Goal: Transaction & Acquisition: Purchase product/service

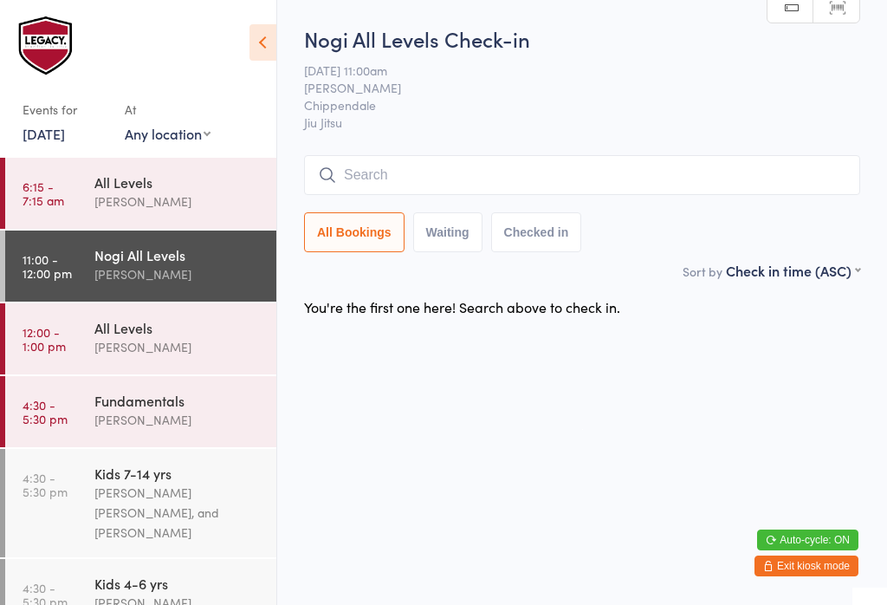
click at [595, 193] on input "search" at bounding box center [582, 175] width 556 height 40
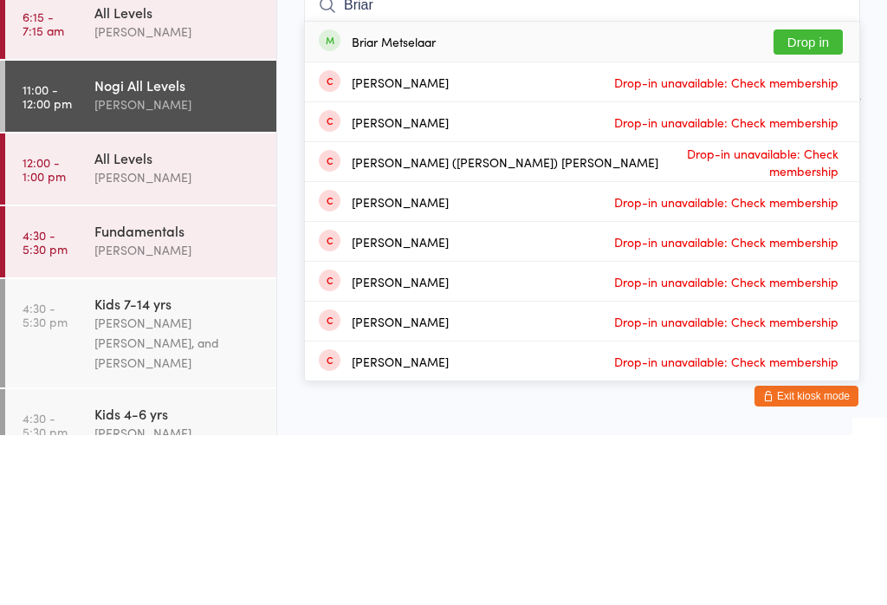
type input "Briar"
click at [827, 199] on button "Drop in" at bounding box center [808, 211] width 69 height 25
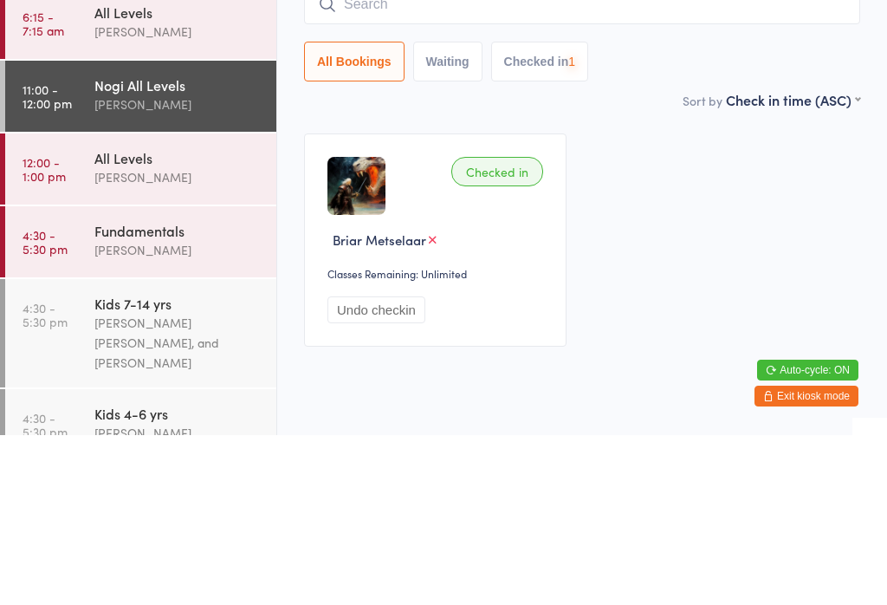
scroll to position [42, 0]
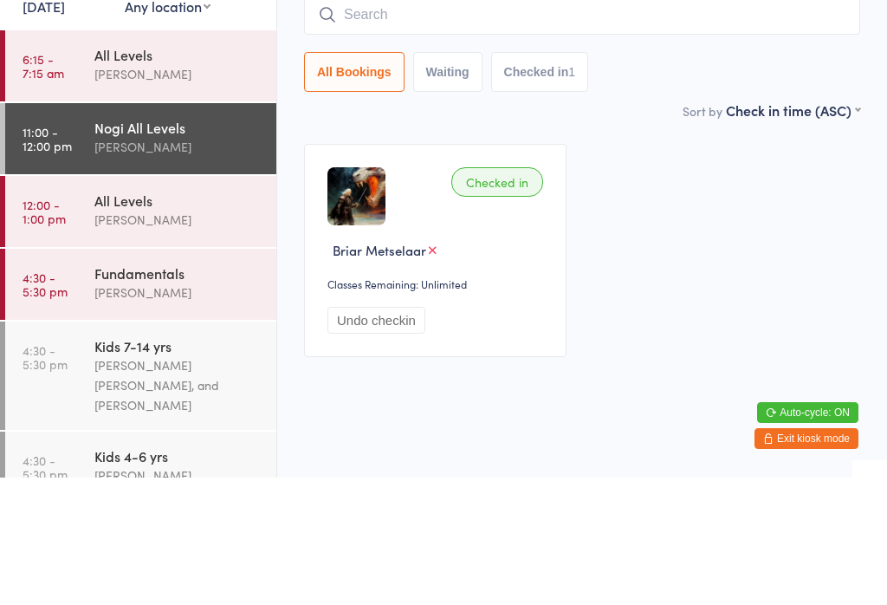
click at [585, 124] on input "search" at bounding box center [582, 142] width 556 height 40
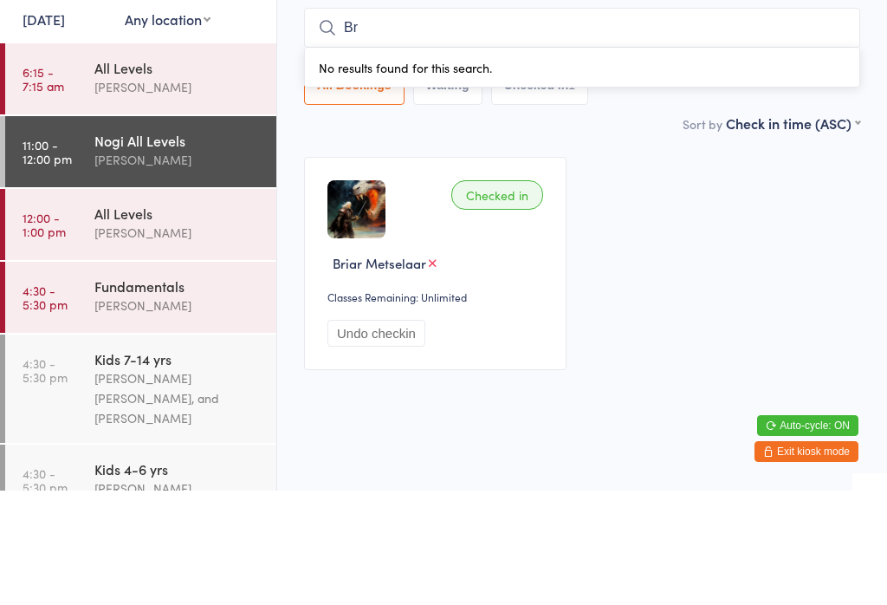
type input "Bri"
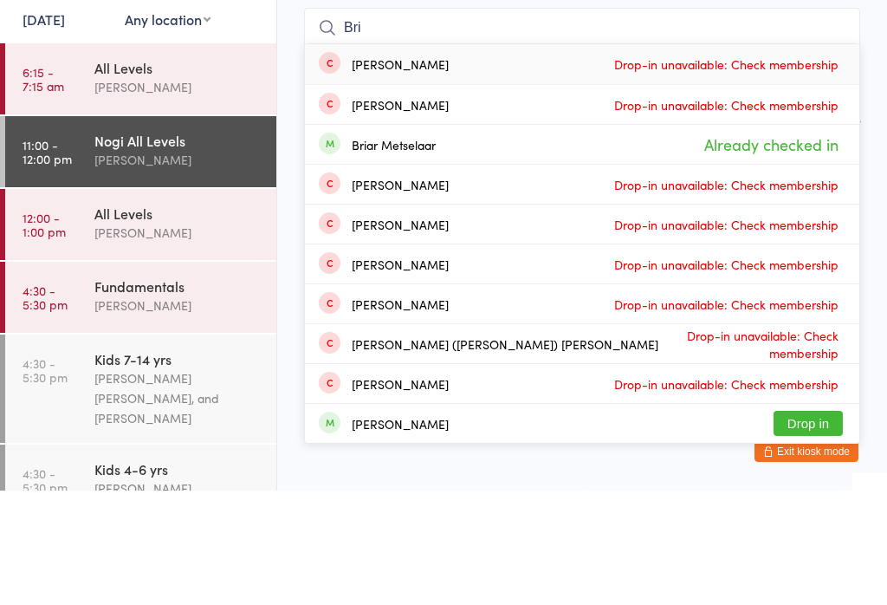
click at [207, 337] on div "[PERSON_NAME]" at bounding box center [177, 347] width 167 height 20
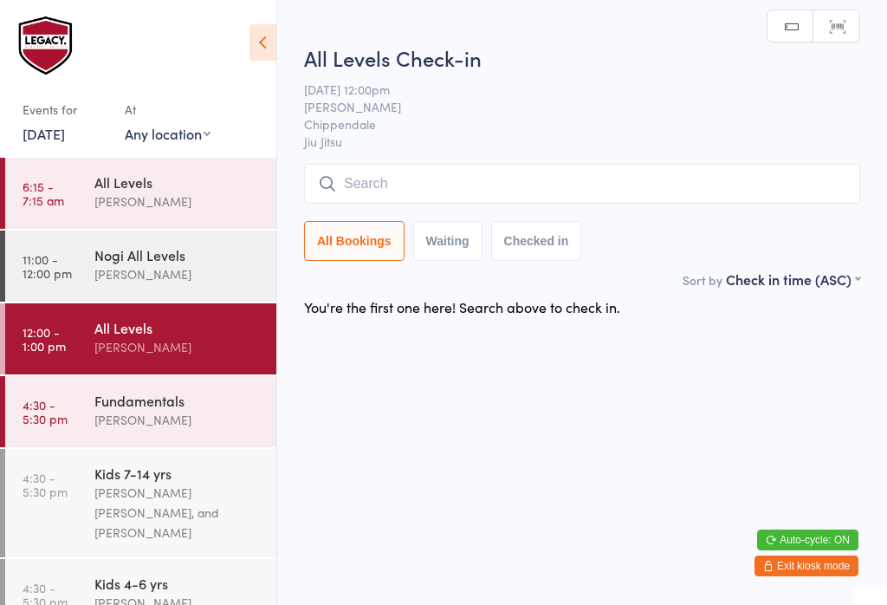
click at [470, 198] on input "search" at bounding box center [582, 184] width 556 height 40
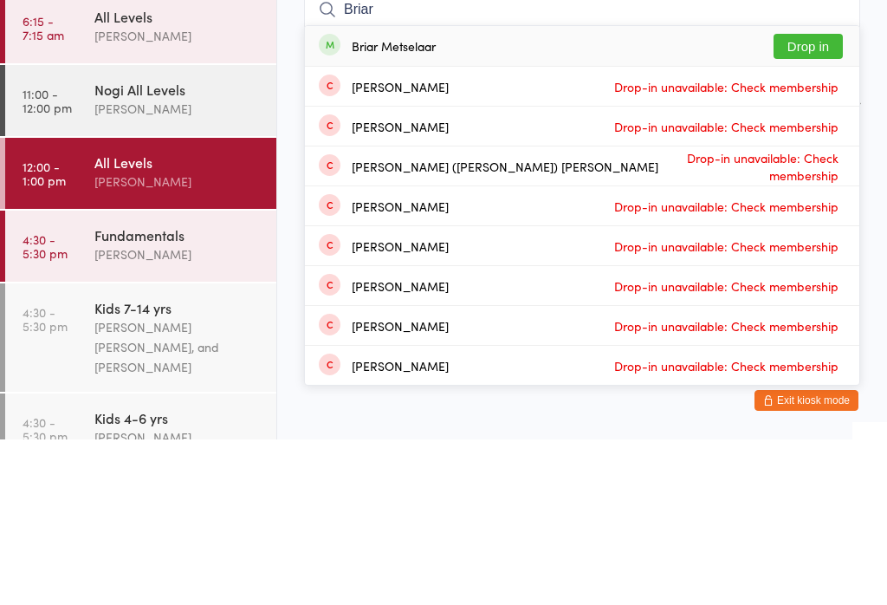
type input "Briar"
click at [815, 199] on button "Drop in" at bounding box center [808, 211] width 69 height 25
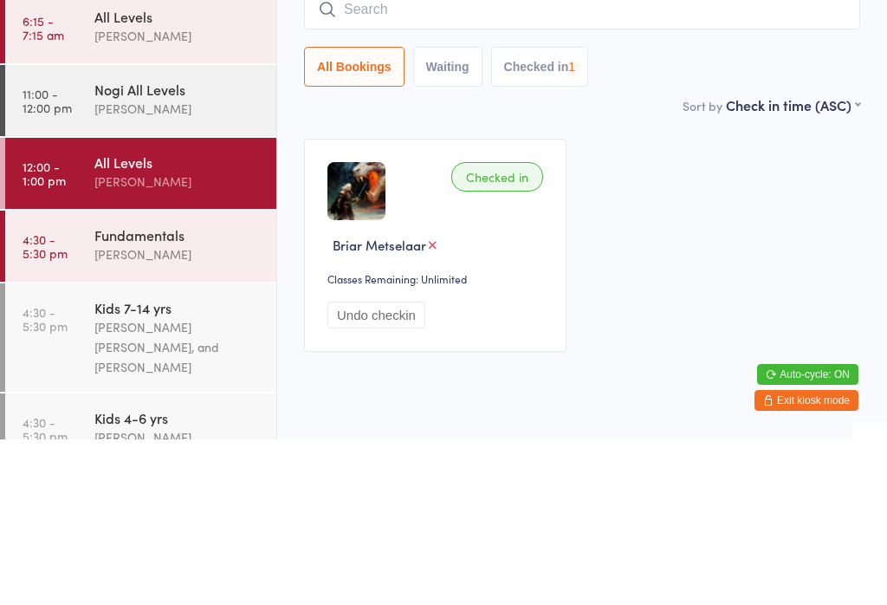
scroll to position [42, 0]
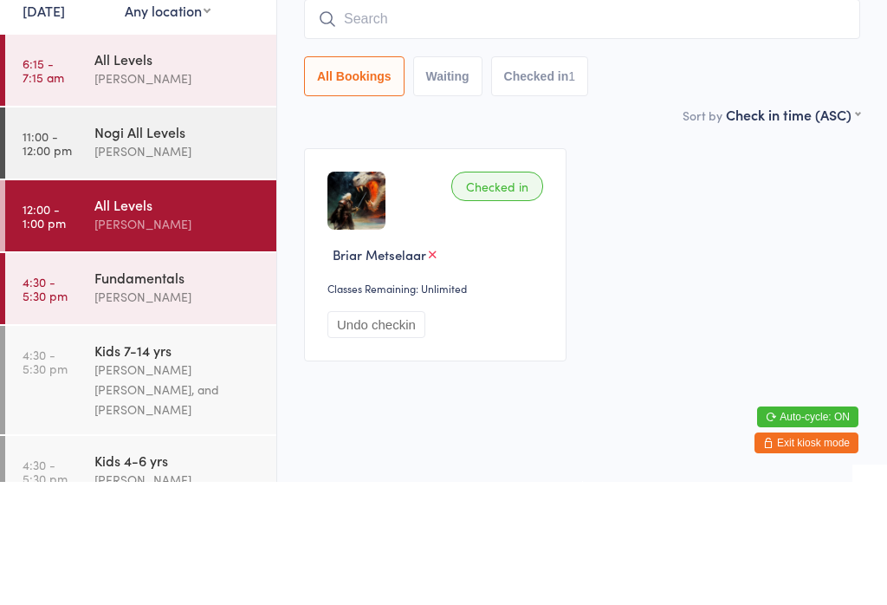
click at [205, 376] on div "Fundamentals [PERSON_NAME]" at bounding box center [185, 410] width 182 height 68
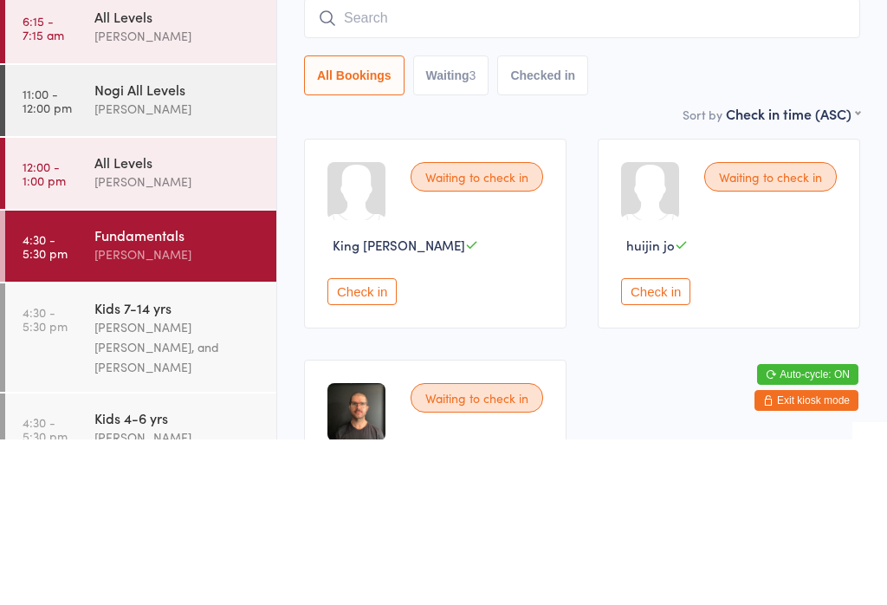
scroll to position [165, 0]
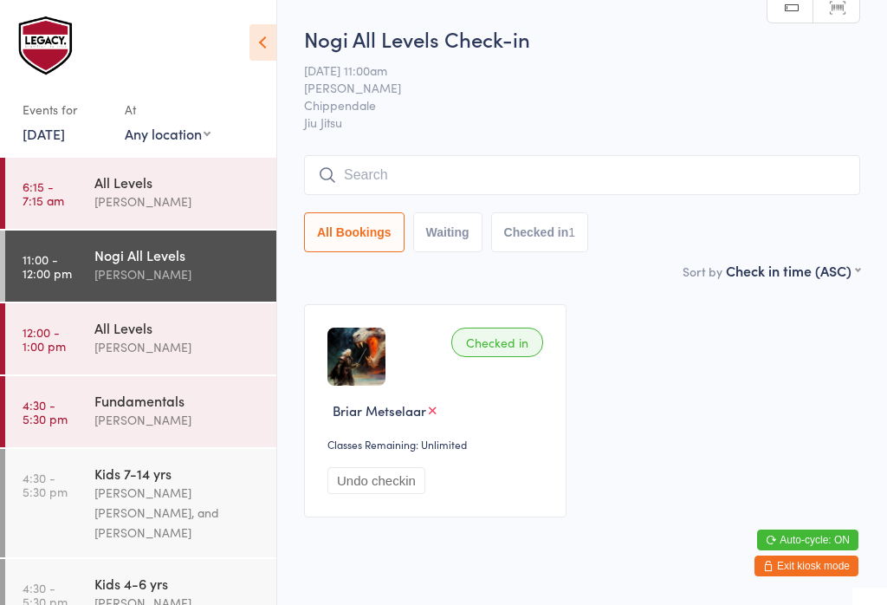
click at [517, 180] on input "search" at bounding box center [582, 175] width 556 height 40
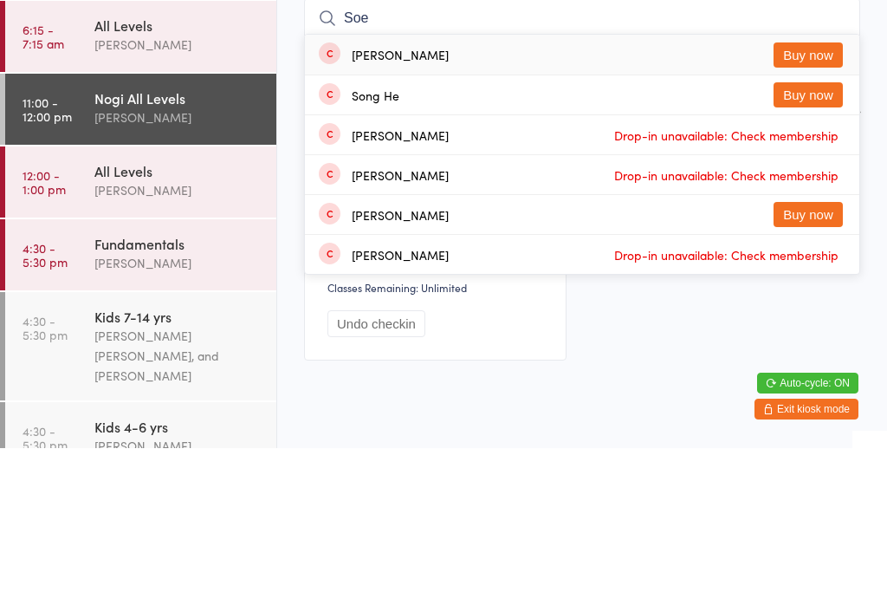
type input "Soe"
click at [445, 204] on div "[PERSON_NAME]" at bounding box center [400, 211] width 97 height 14
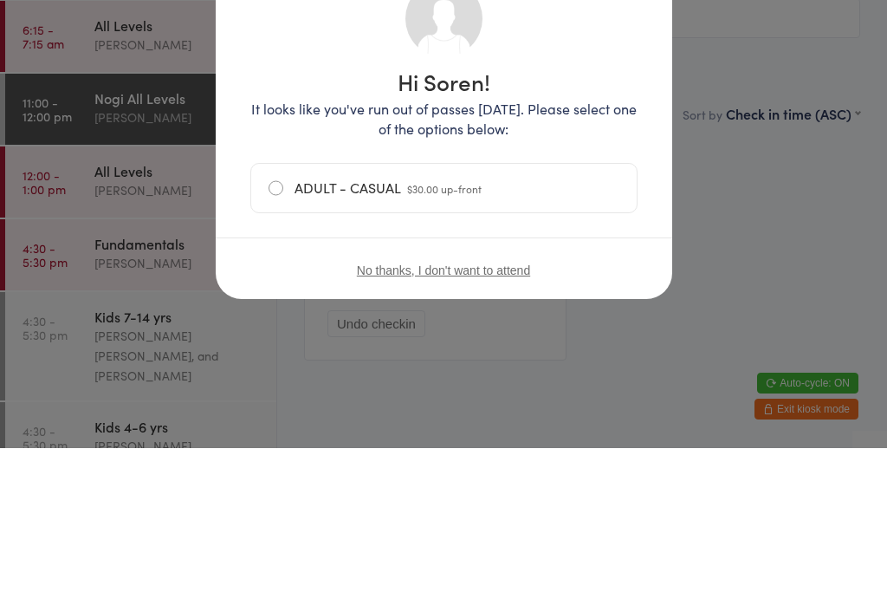
click at [283, 394] on div "No thanks, I don't want to attend" at bounding box center [444, 426] width 457 height 65
click at [275, 358] on div "Hi Soren! It looks like you've run out of passes [DATE]. Please select one of t…" at bounding box center [443, 297] width 387 height 352
click at [283, 346] on div "Hi Soren! It looks like you've run out of passes [DATE]. Please select one of t…" at bounding box center [443, 297] width 387 height 352
click at [271, 394] on div "No thanks, I don't want to attend" at bounding box center [444, 426] width 457 height 65
click at [282, 394] on div "No thanks, I don't want to attend" at bounding box center [444, 426] width 457 height 65
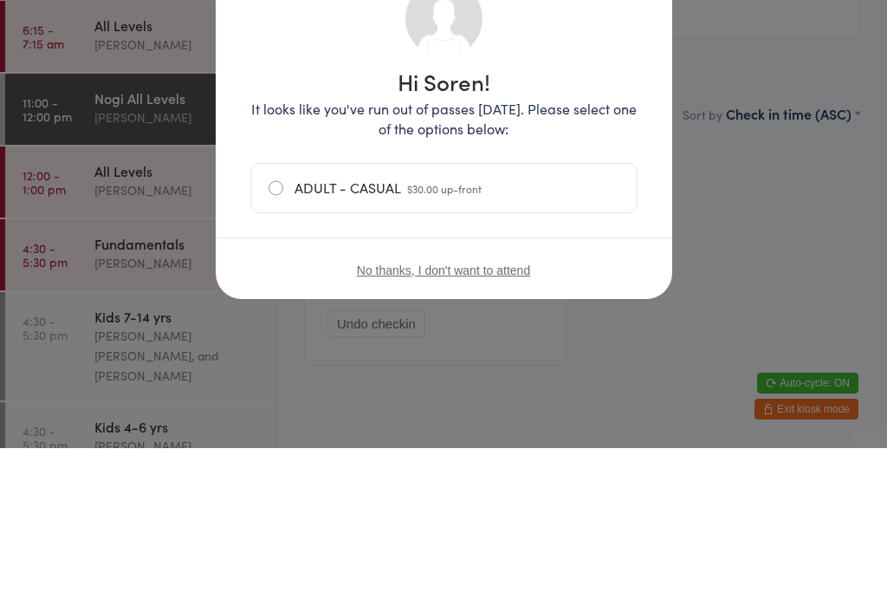
click at [380, 394] on div "No thanks, I don't want to attend" at bounding box center [444, 426] width 457 height 65
click at [525, 356] on div "Hi Soren! It looks like you've run out of passes [DATE]. Please select one of t…" at bounding box center [443, 297] width 387 height 352
click at [281, 394] on div "No thanks, I don't want to attend" at bounding box center [444, 426] width 457 height 65
click at [607, 227] on h1 "Hi Soren!" at bounding box center [443, 238] width 387 height 23
click at [298, 394] on div "No thanks, I don't want to attend" at bounding box center [444, 426] width 457 height 65
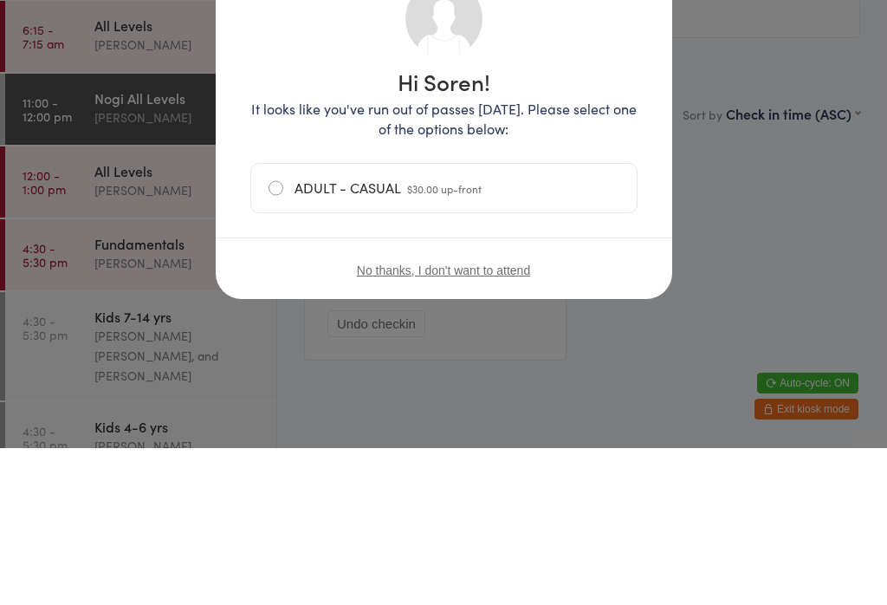
click at [608, 227] on h1 "Hi Soren!" at bounding box center [443, 238] width 387 height 23
click at [618, 227] on h1 "Hi Soren!" at bounding box center [443, 238] width 387 height 23
click at [794, 36] on div "Hi Soren! It looks like you've run out of passes [DATE]. Please select one of t…" at bounding box center [443, 302] width 887 height 605
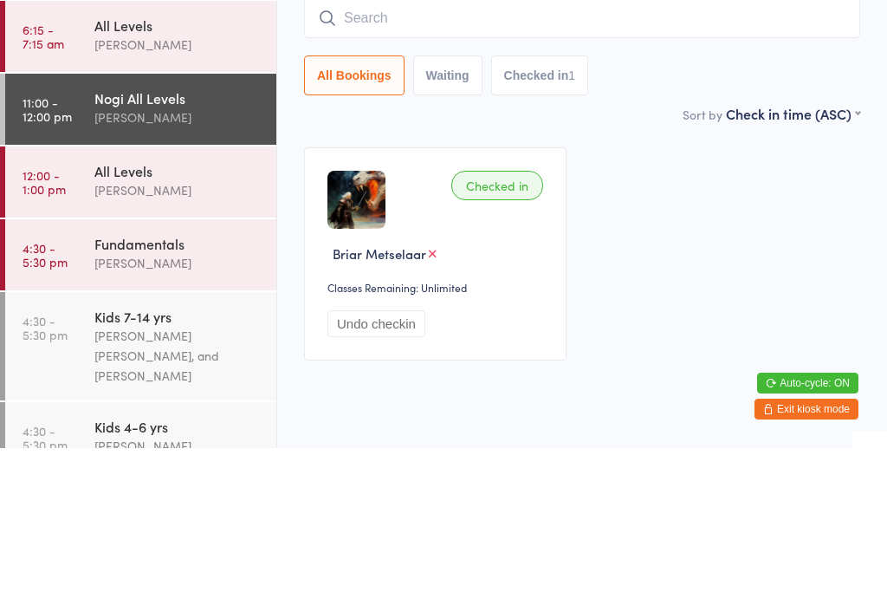
scroll to position [42, 0]
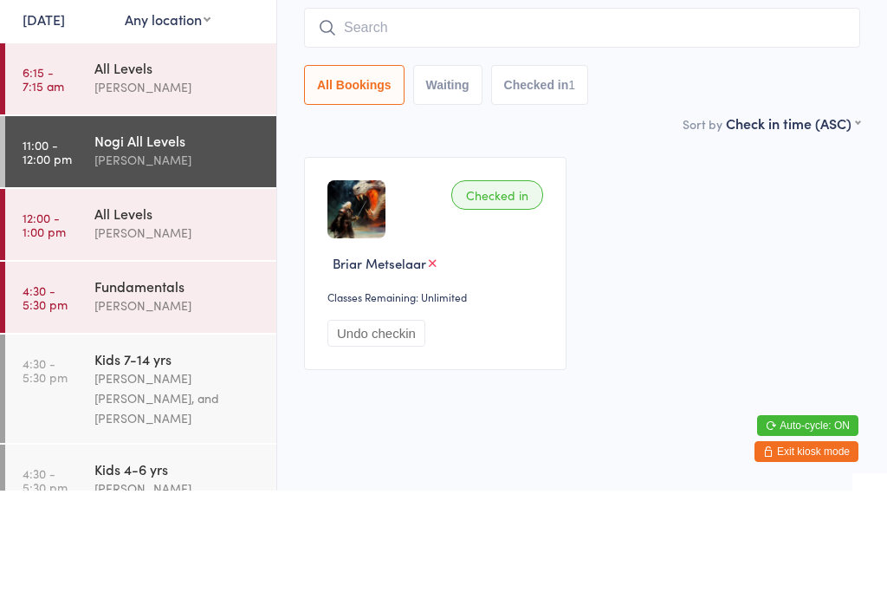
click at [619, 133] on main "Nogi All Levels Check-in [DATE] 11:00am [PERSON_NAME] Chippendale Jiu Jitsu Man…" at bounding box center [582, 245] width 556 height 509
click at [473, 122] on input "search" at bounding box center [582, 142] width 556 height 40
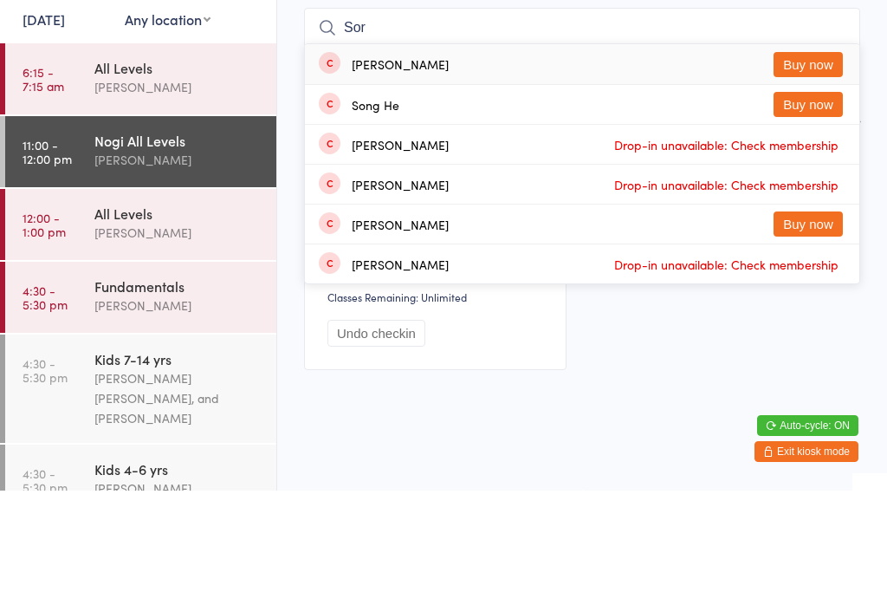
type input "Sor"
click at [811, 166] on button "Buy now" at bounding box center [808, 178] width 69 height 25
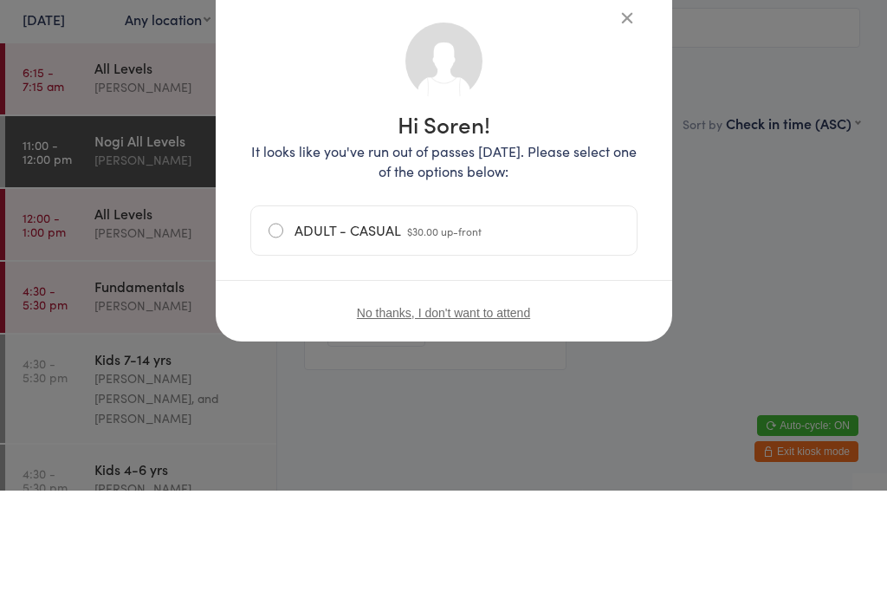
click at [286, 321] on label "ADULT - CASUAL $30.00 up-front" at bounding box center [444, 345] width 351 height 49
click at [0, 0] on input "ADULT - CASUAL $30.00 up-front" at bounding box center [0, 0] width 0 height 0
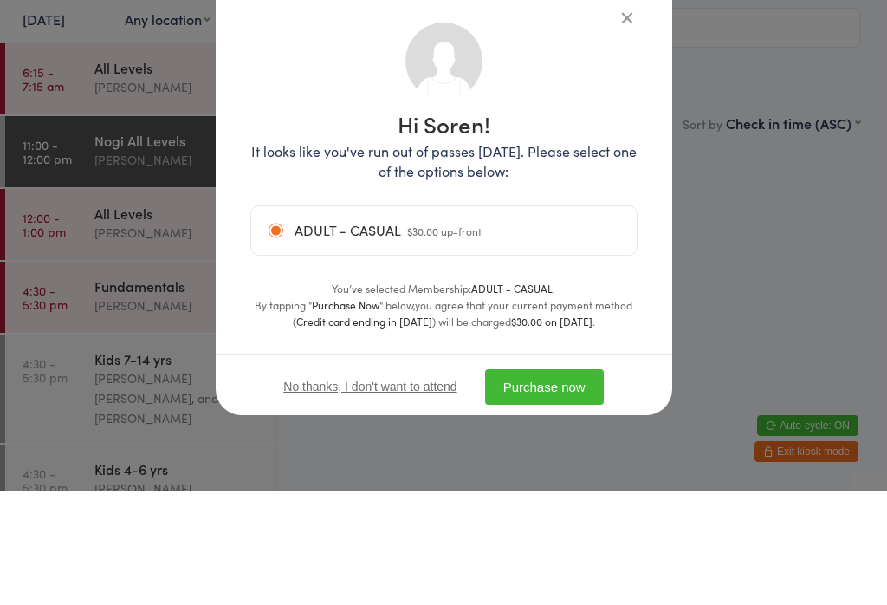
click at [552, 483] on button "Purchase now" at bounding box center [544, 501] width 119 height 36
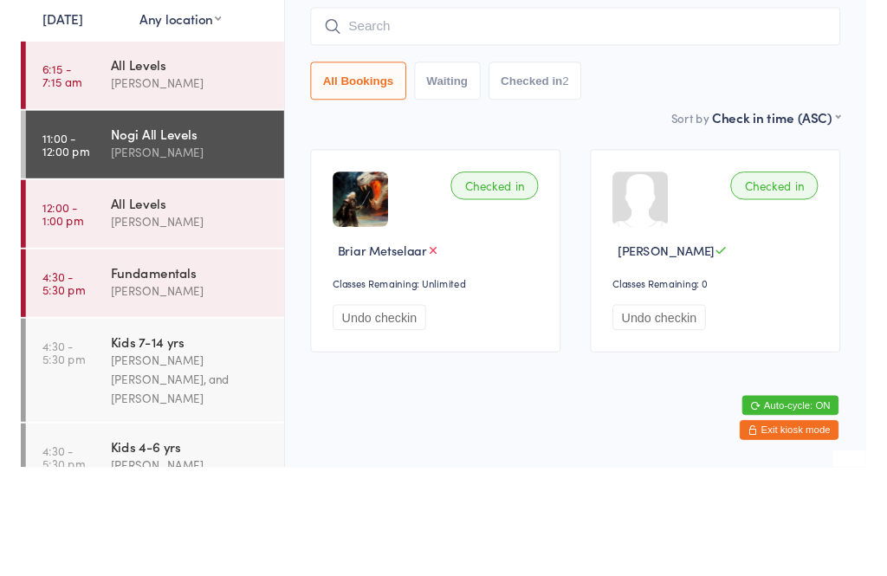
scroll to position [0, 0]
